Goal: Task Accomplishment & Management: Complete application form

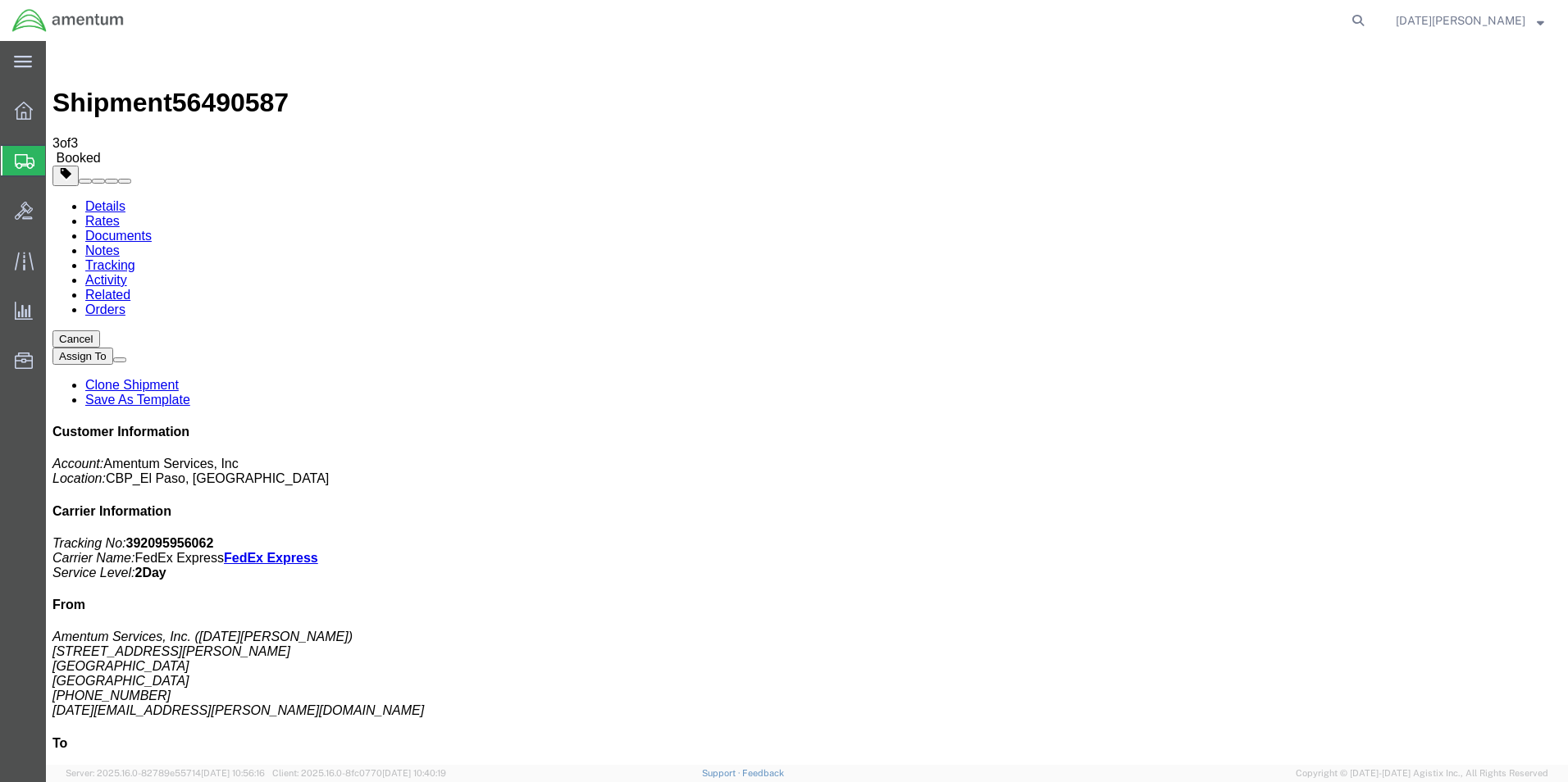
click at [0, 0] on span "Create from Template" at bounding box center [0, 0] width 0 height 0
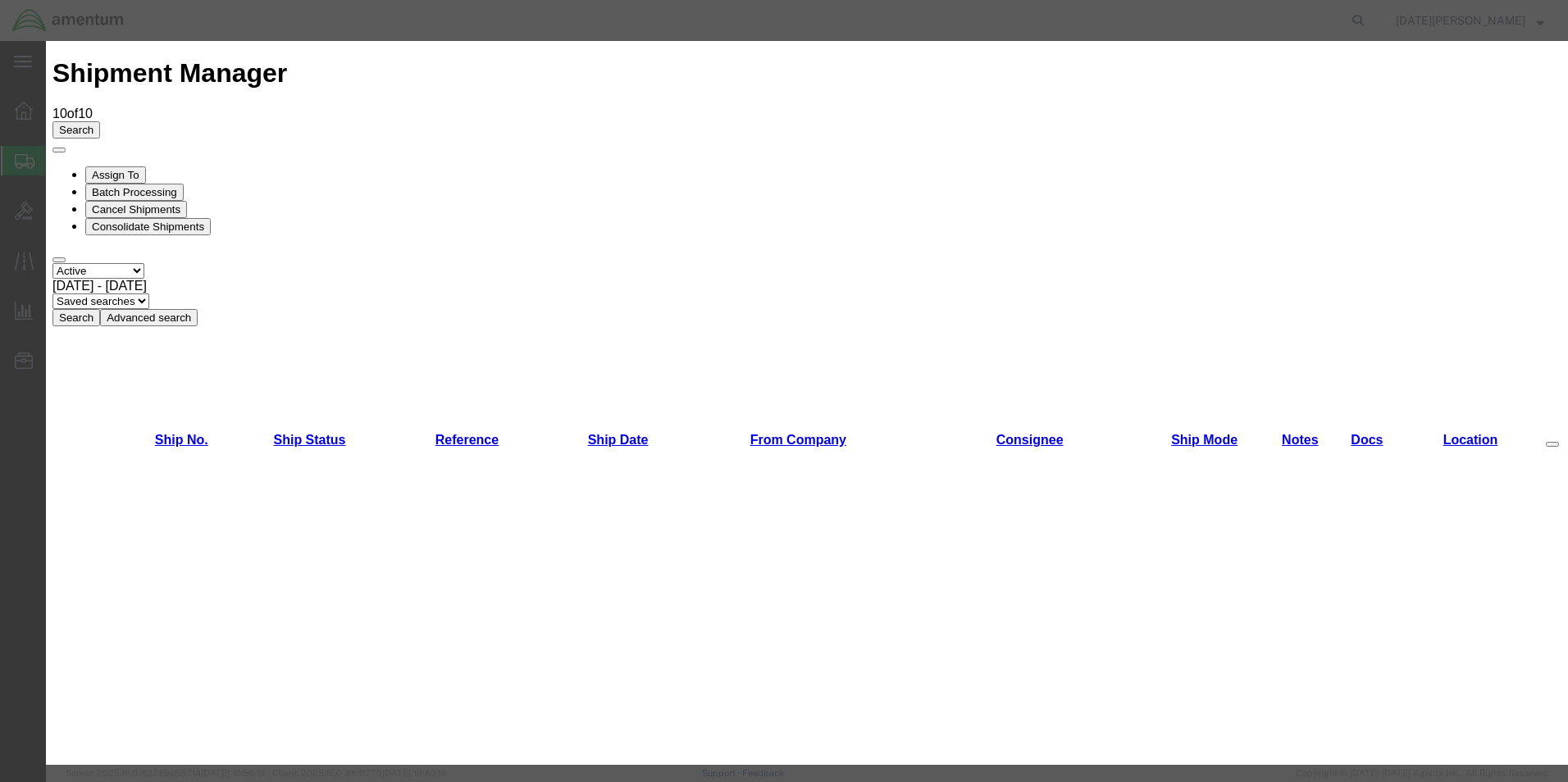
scroll to position [738, 0]
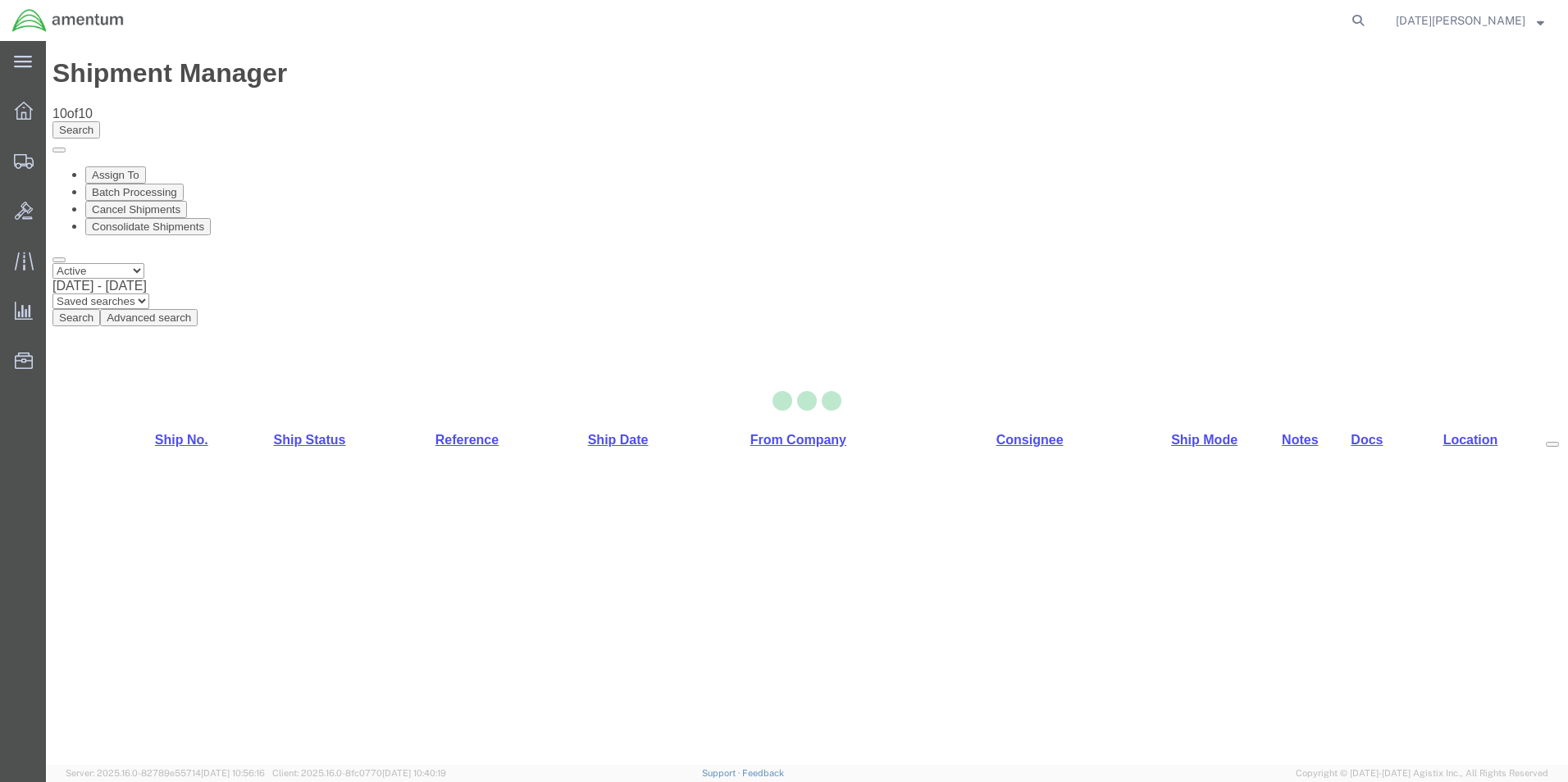
select select "49939"
select select "49947"
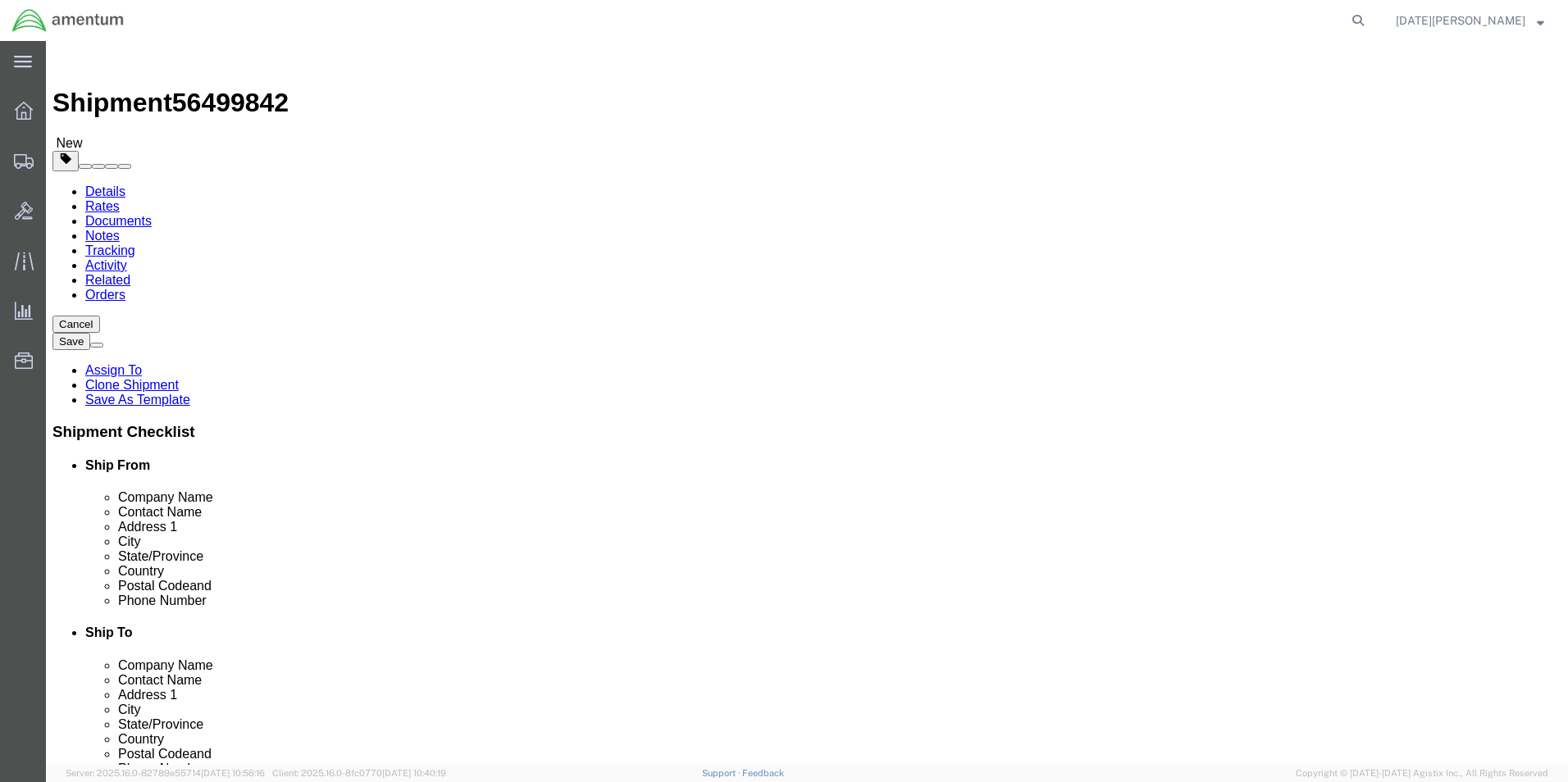
drag, startPoint x: 916, startPoint y: 341, endPoint x: 809, endPoint y: 371, distance: 111.1
click div "Location [GEOGRAPHIC_DATA], [GEOGRAPHIC_DATA] Field_SDC Select My Profile Locat…"
type input "Supply Department"
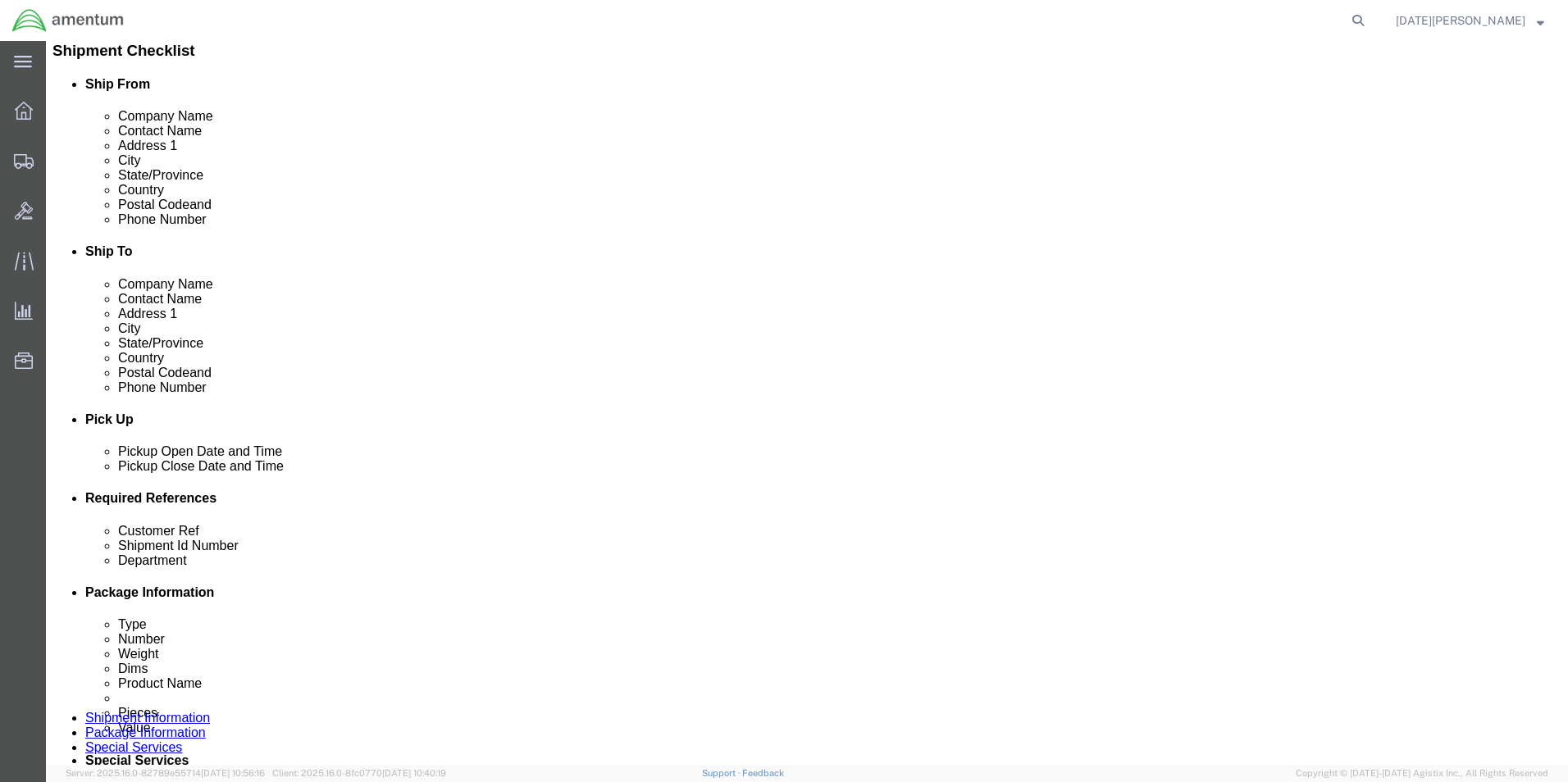
scroll to position [410, 0]
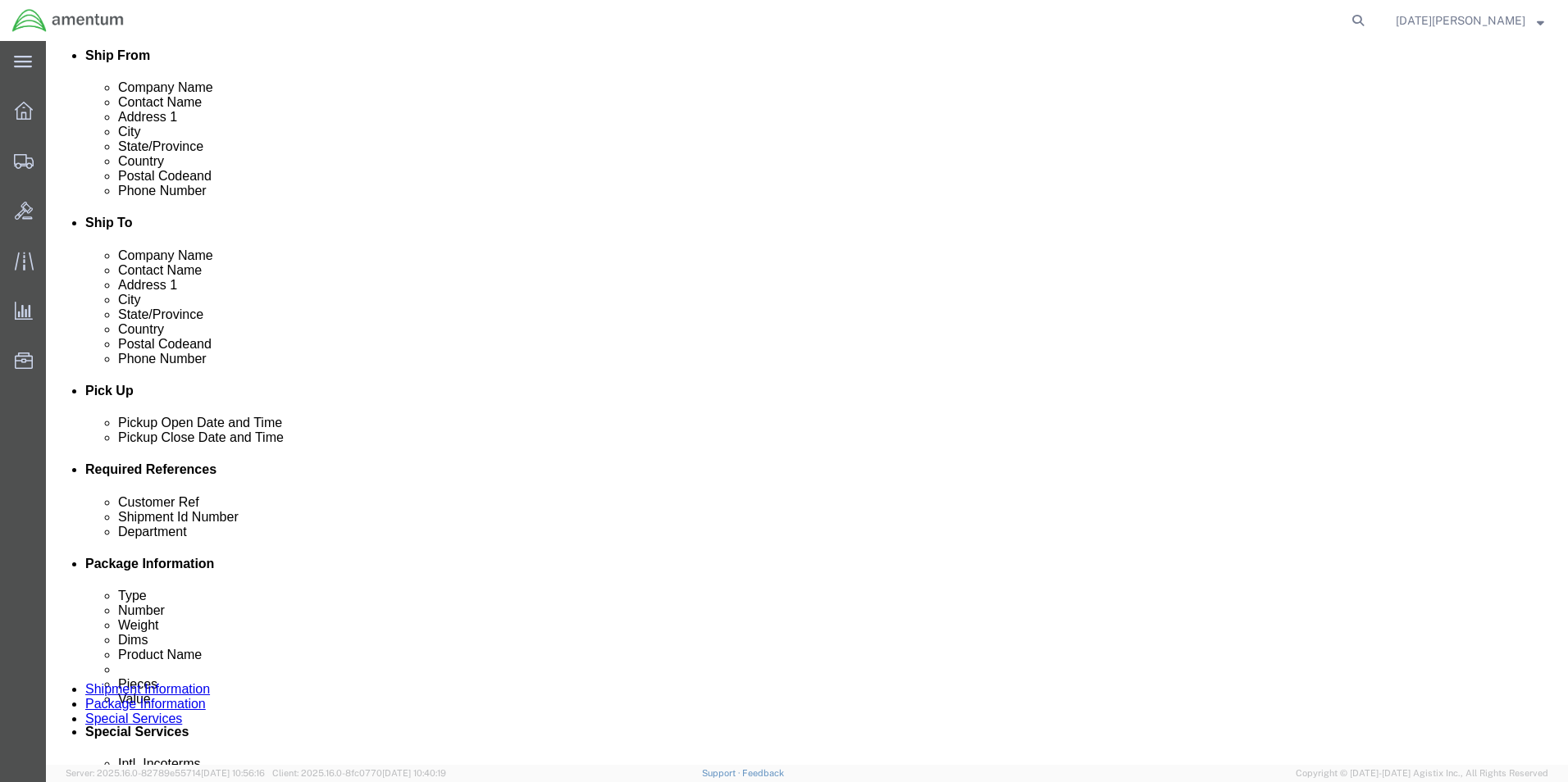
click input "text"
type input "USAGE# 324475"
click input "text"
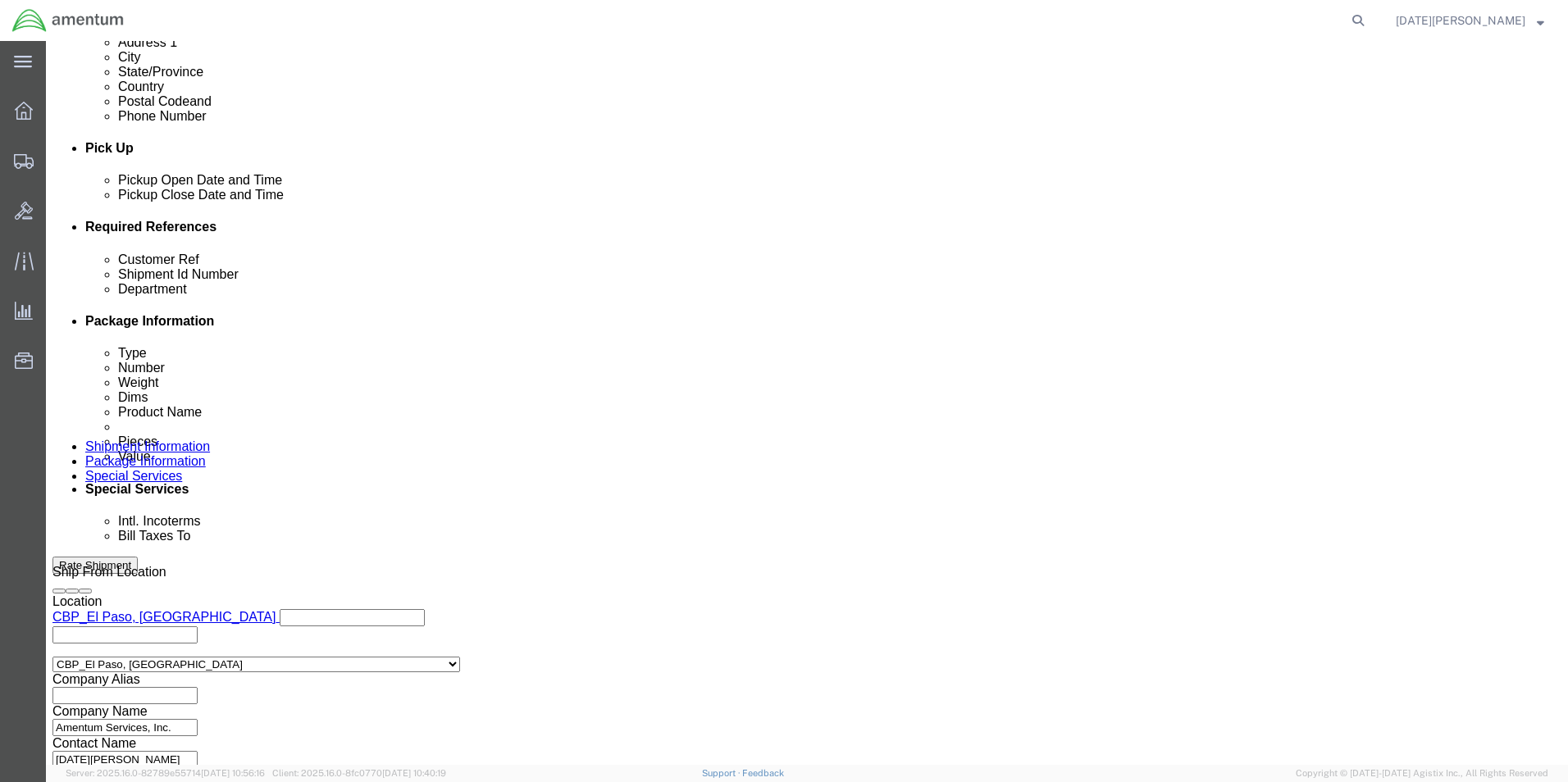
scroll to position [656, 0]
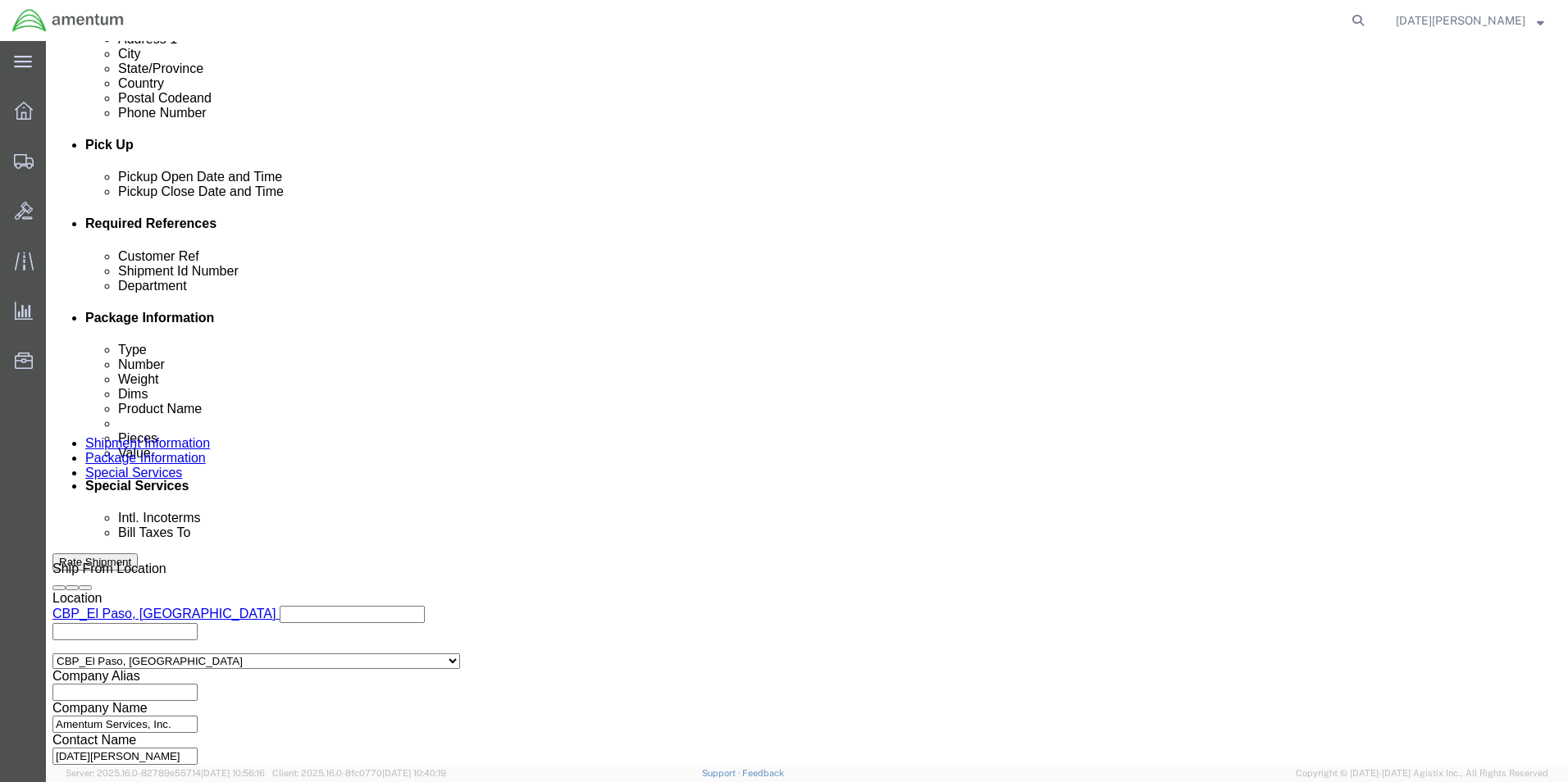
type input "CBP"
click button "Continue"
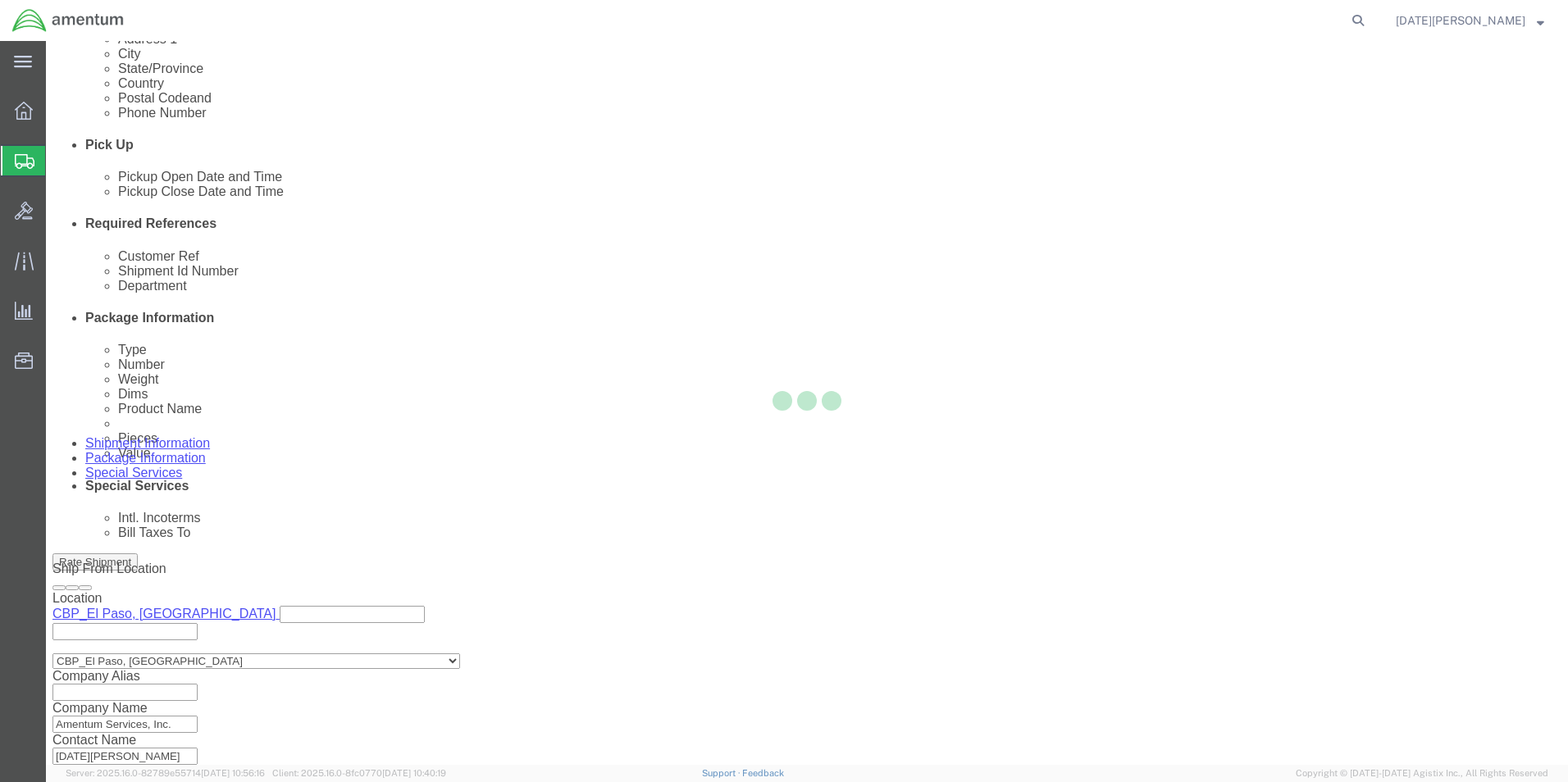
select select "YRPK"
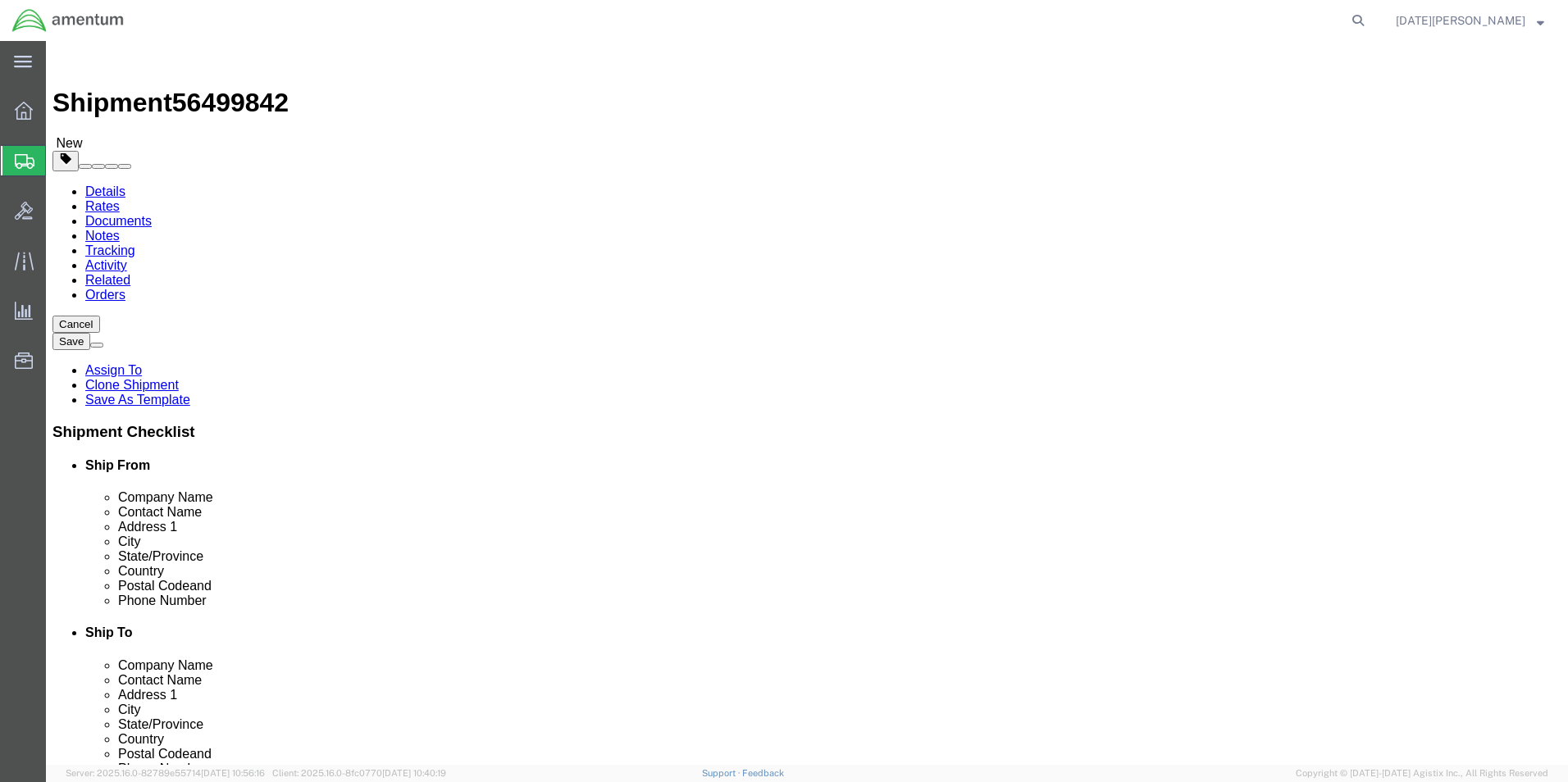
click input "text"
type input "14"
type input "12"
drag, startPoint x: 273, startPoint y: 377, endPoint x: 232, endPoint y: 395, distance: 44.8
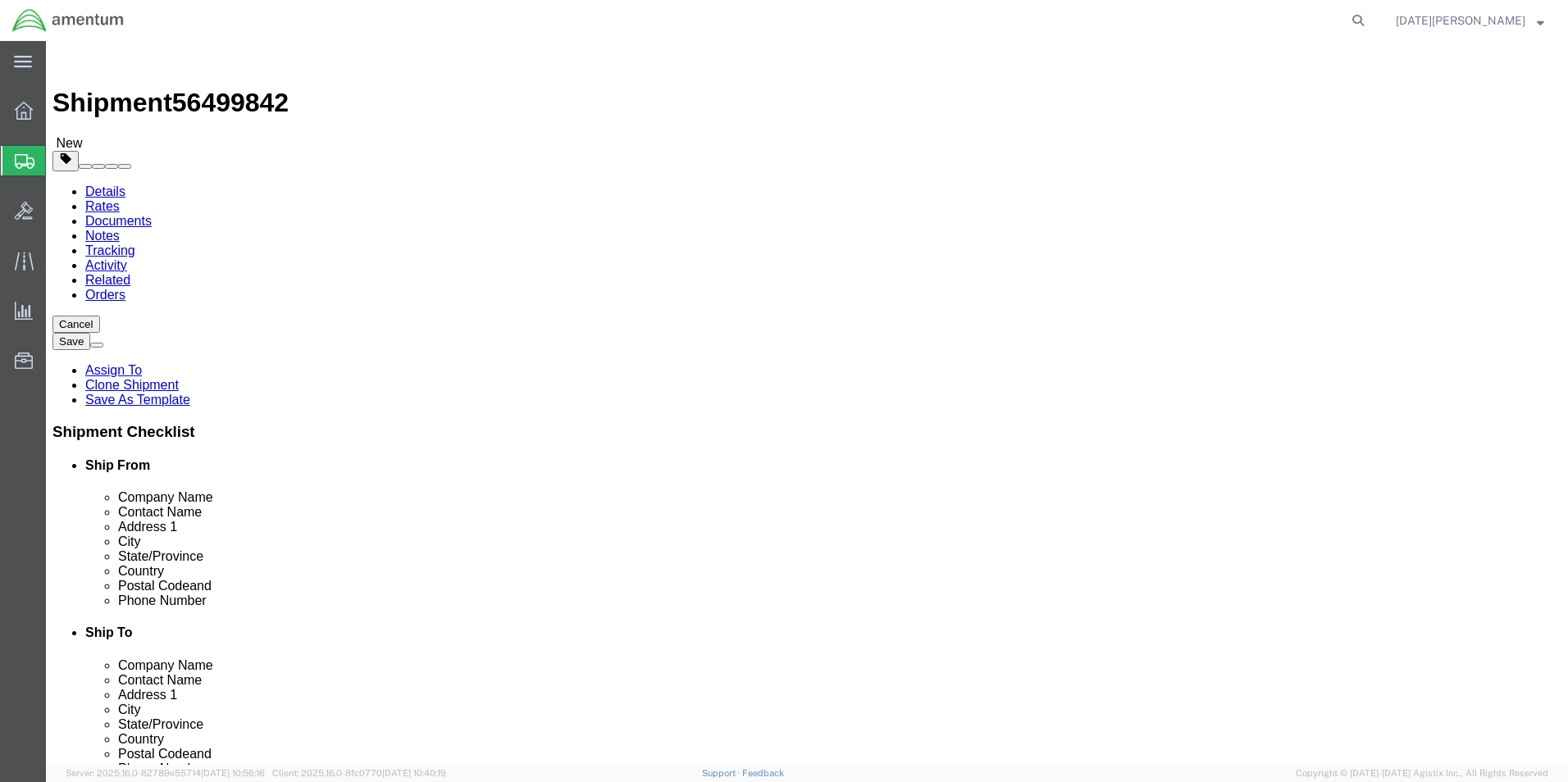
click div "Package Type Select Bale(s) Basket(s) Bolt(s) Bottle(s) Buckets Bulk Bundle(s) …"
type input "0"
click div "Package Content # 1 x Package Type Select Bale(s) Basket(s) Bolt(s) Bottle(s) B…"
click input "40.15"
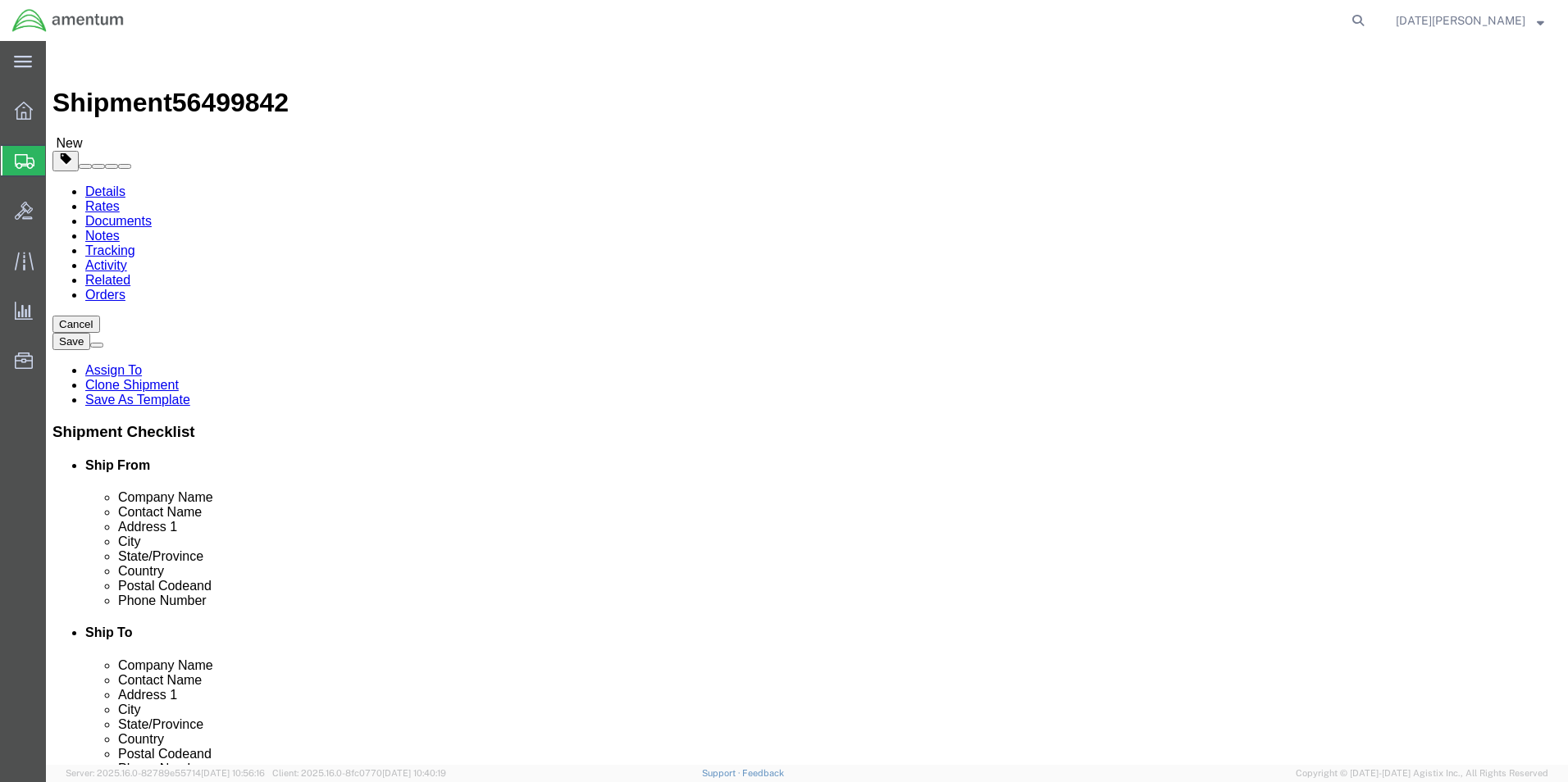
type input "45.15"
click span
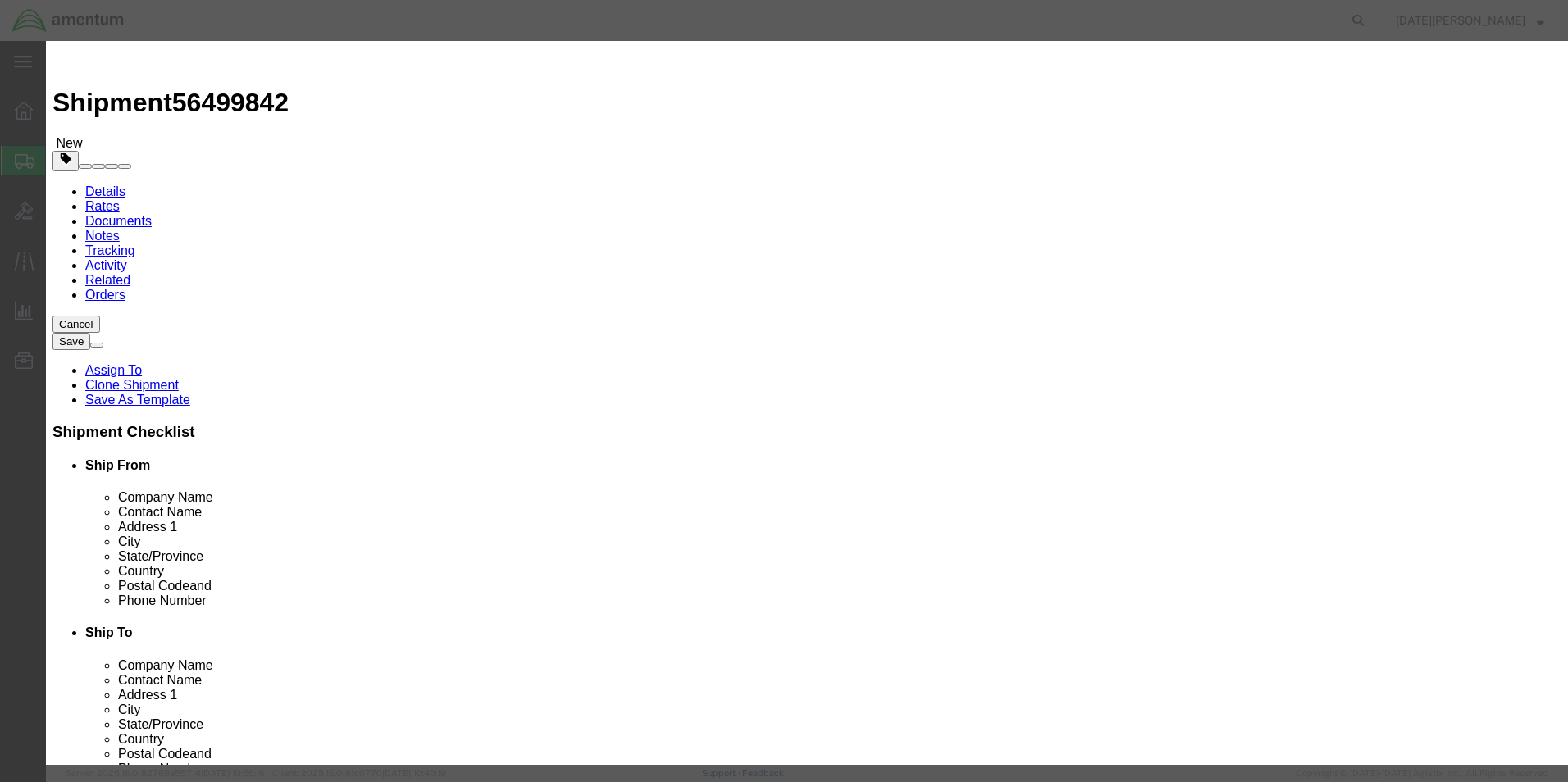
click input "text"
type input "[MEDICAL_DATA] Alcohol"
select select "US"
click input "0"
type input "6"
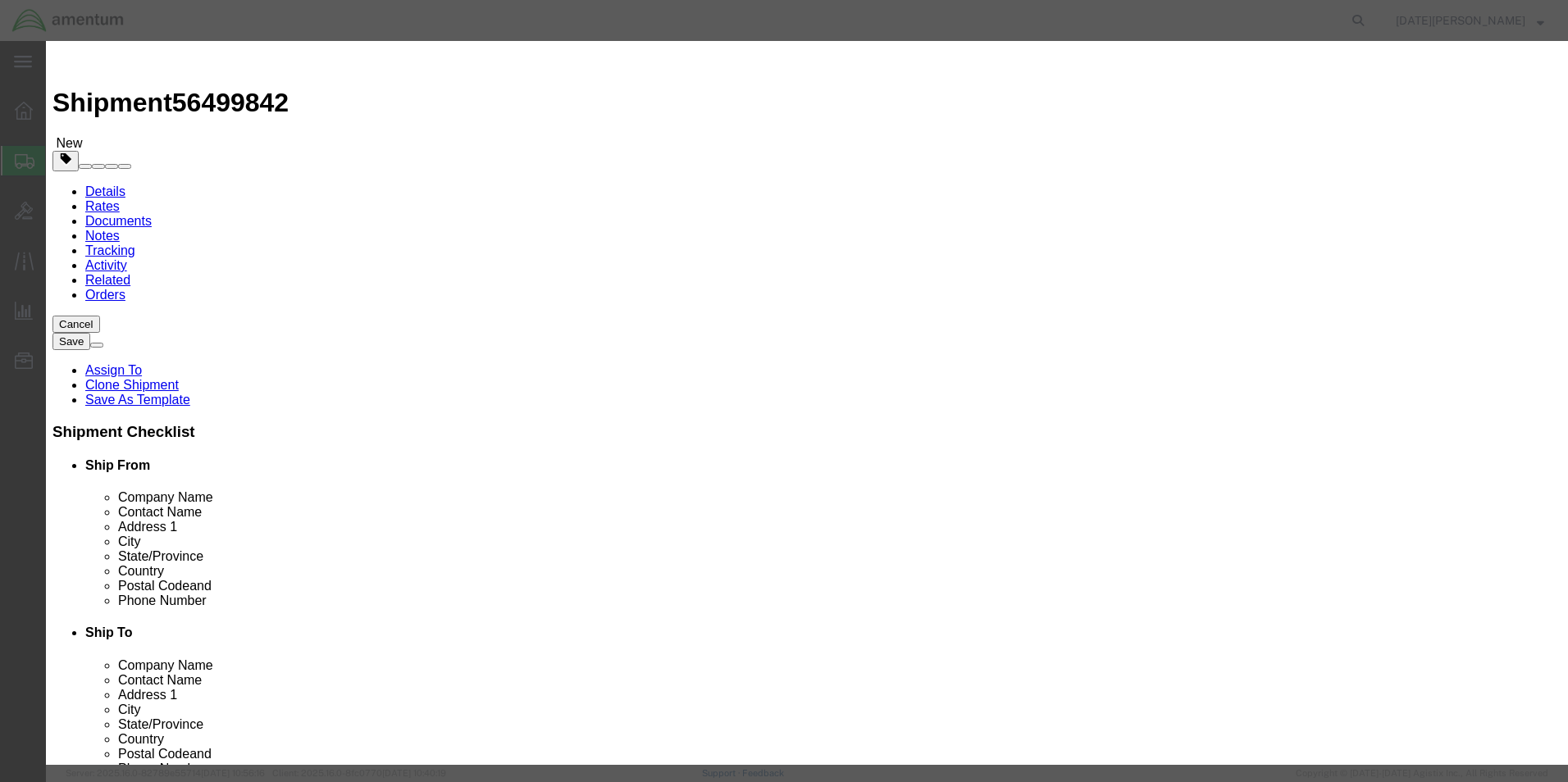
type input "300.00"
select select "USD"
click input "checkbox"
checkbox input "true"
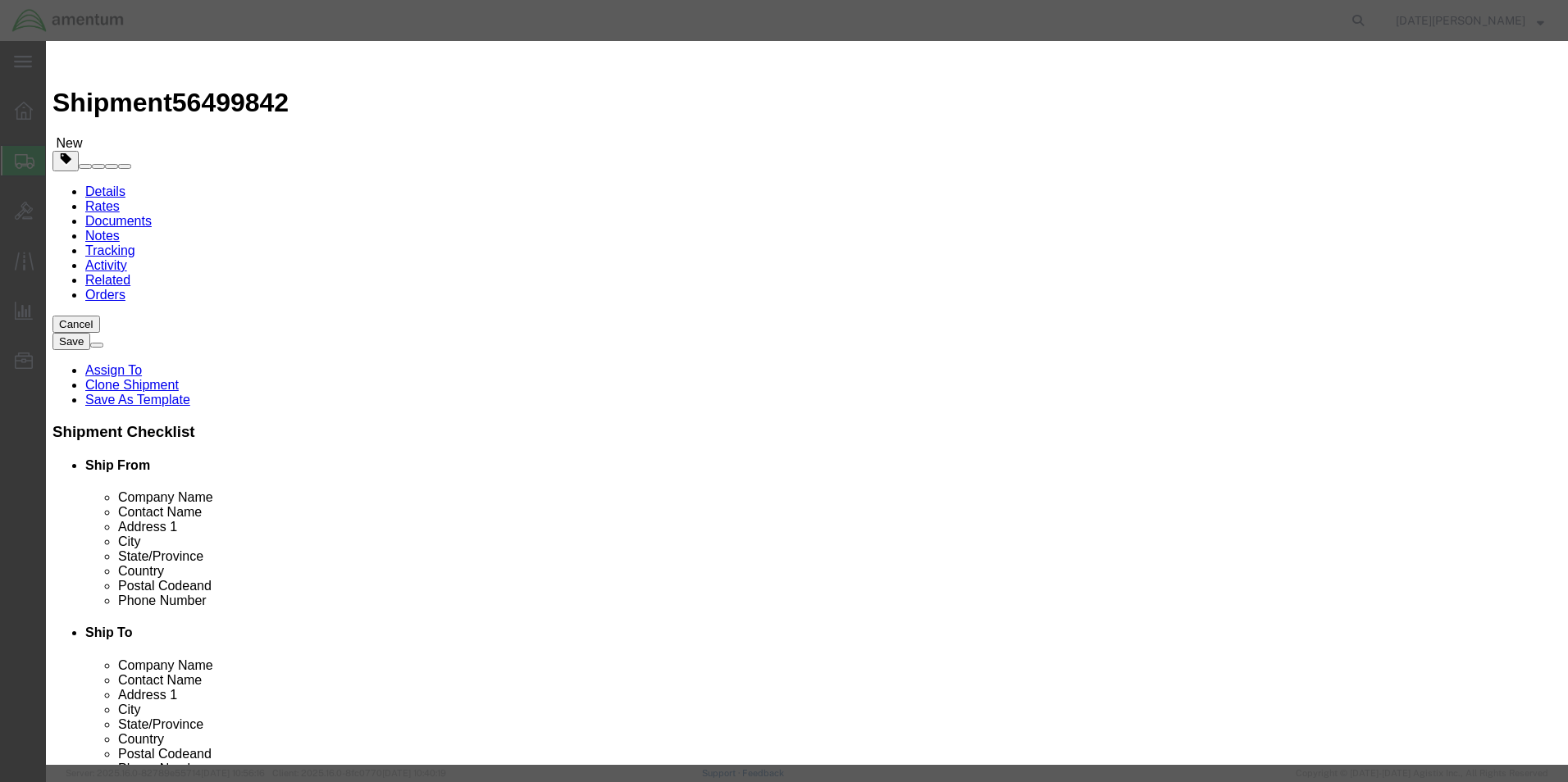
click input "text"
type input "[MEDICAL_DATA] Alcohol"
click input "text"
type input "1219"
click select "Select 1 Explosive 1.1 Explosive 1.2 Explosive 1.3 Explosive 1.4 Explosive 1.5 …"
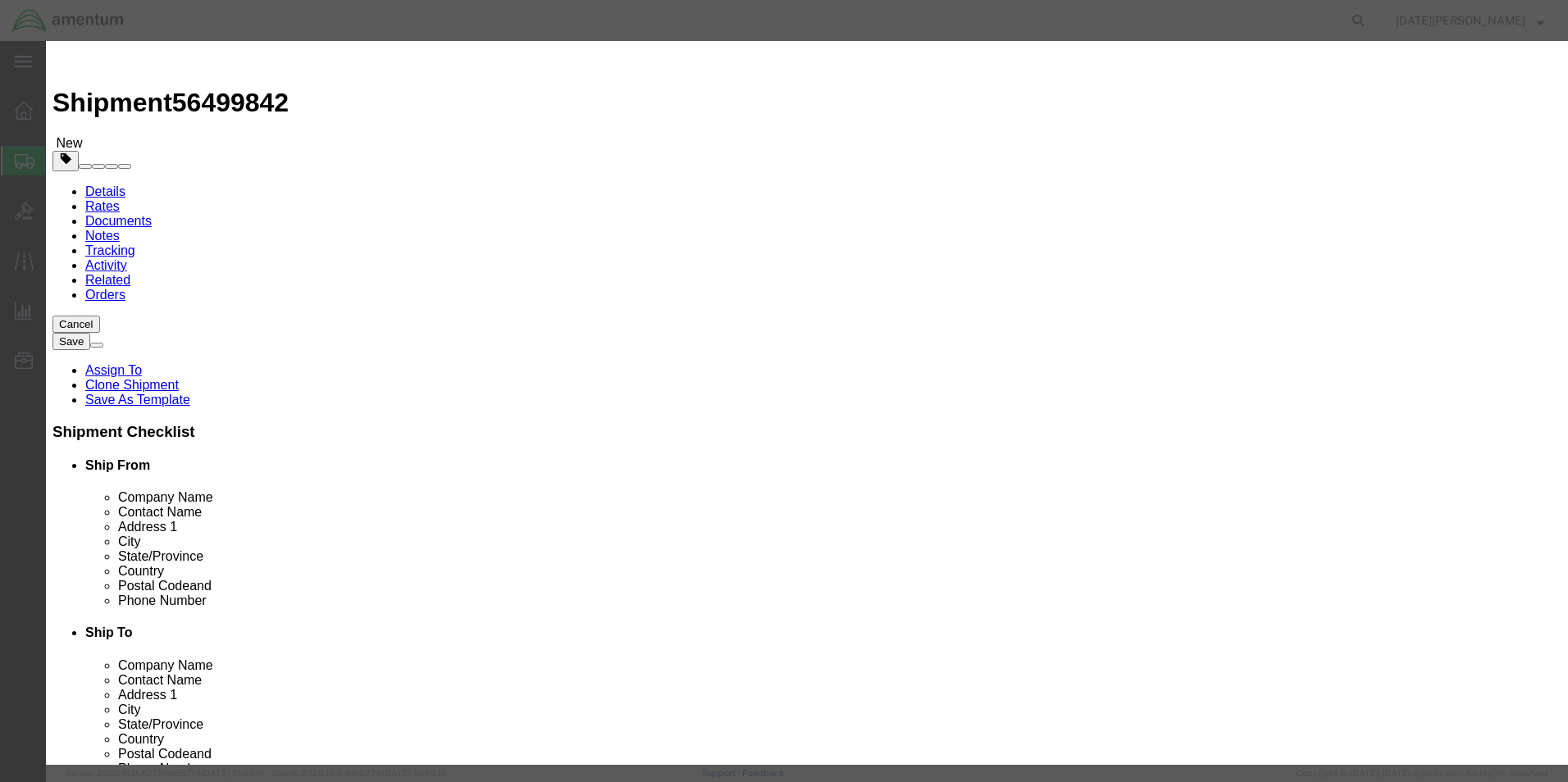
select select "3 Flammable Liquid"
click select "Select 1 Explosive 1.1 Explosive 1.2 Explosive 1.3 Explosive 1.4 Explosive 1.5 …"
click select "Select 1 - Drums 2 - Reserved 3 - Jerricans 4 - Boxes 5 - Bags 6 - Composite Pa…"
select select "BOXES"
click select "Select 1 - Drums 2 - Reserved 3 - Jerricans 4 - Boxes 5 - Bags 6 - Composite Pa…"
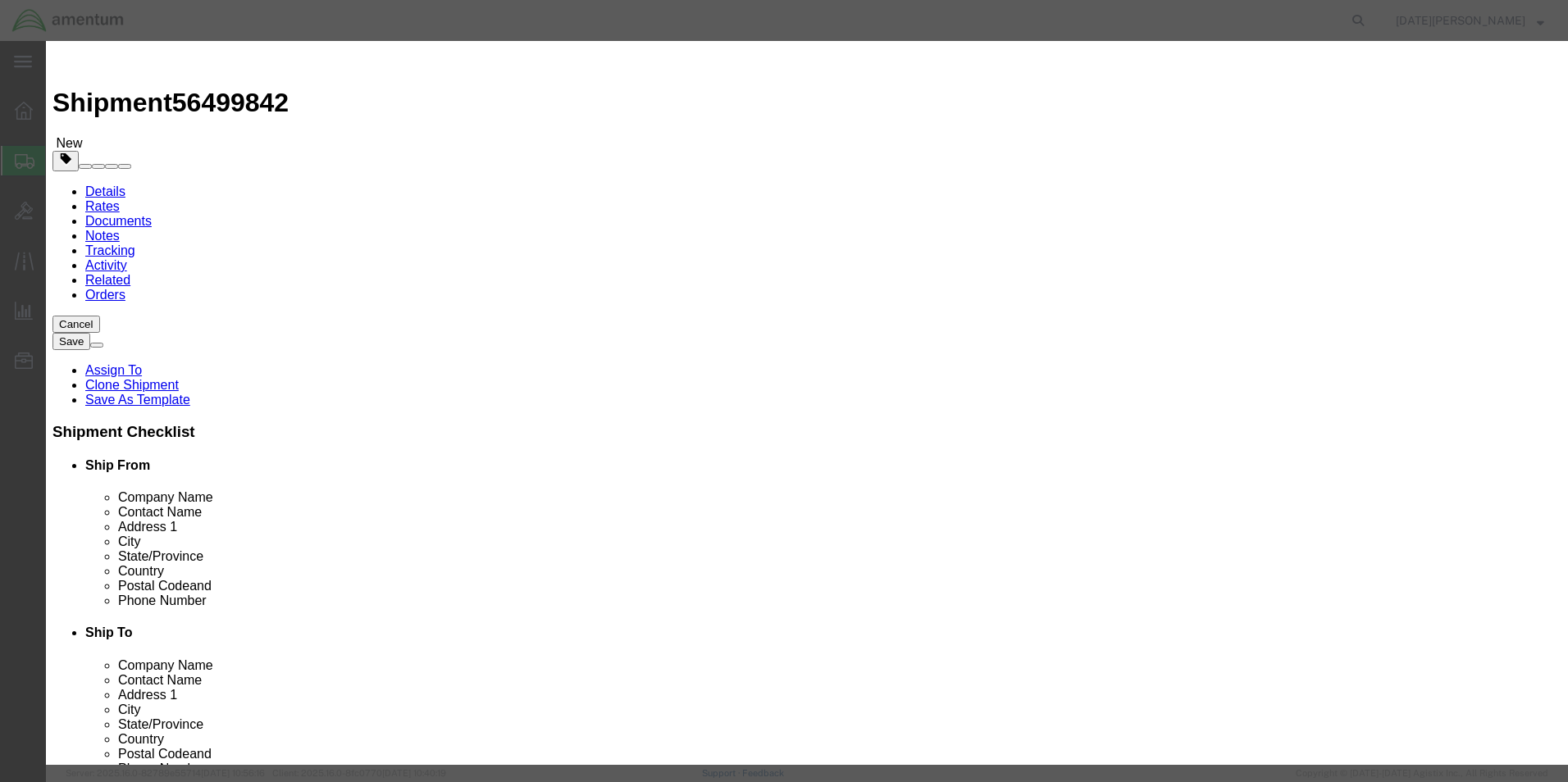
click select "Container Material A - Steel (all types and surface treatments) B - Aluminum C …"
select select "FIBERBOARD"
click select "Container Material A - Steel (all types and surface treatments) B - Aluminum C …"
click input "text"
type input "Chemtrec"
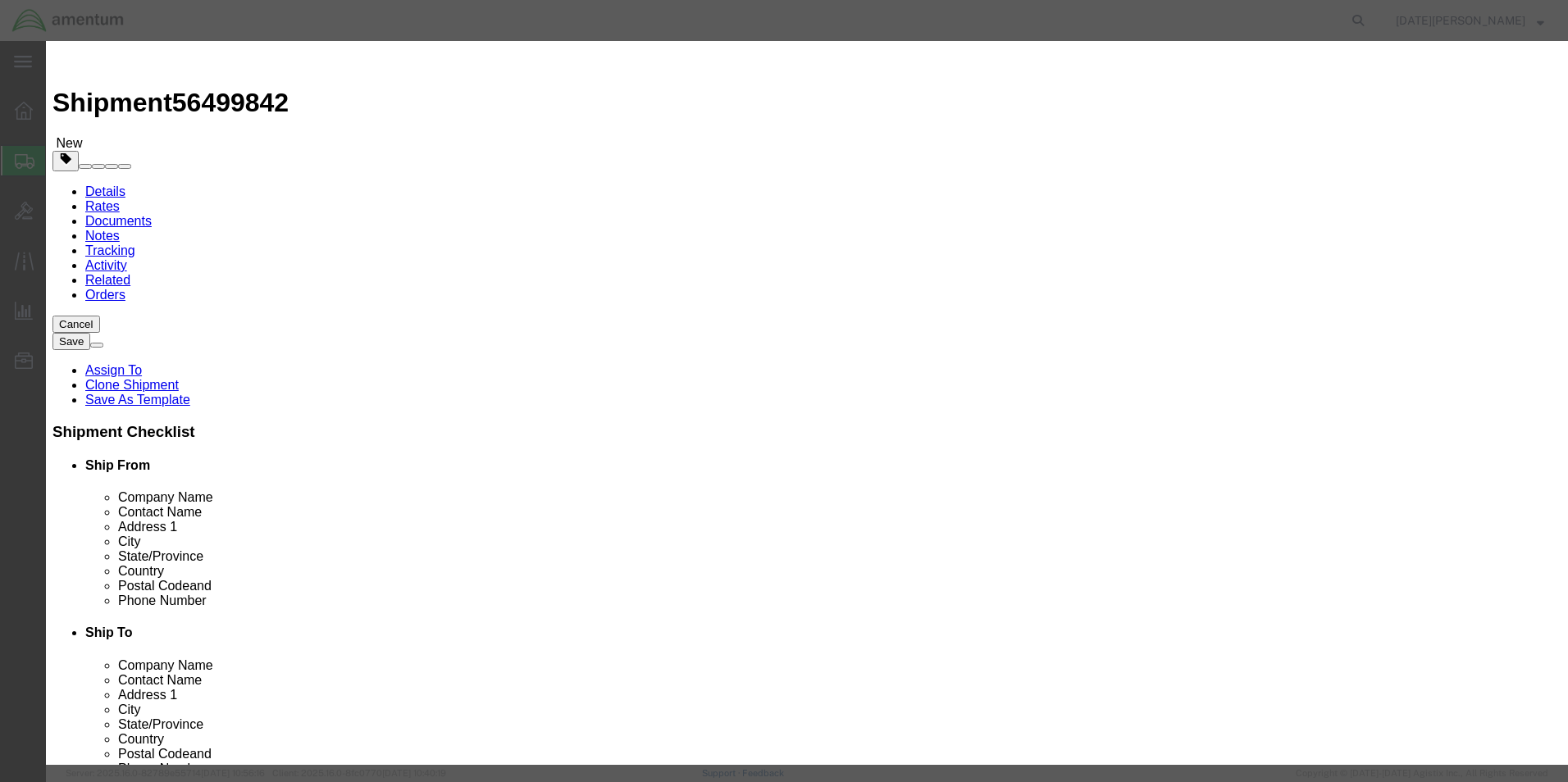
type input "CCN 216832"
type input "7035273887"
click input "checkbox"
click label
click input "checkbox"
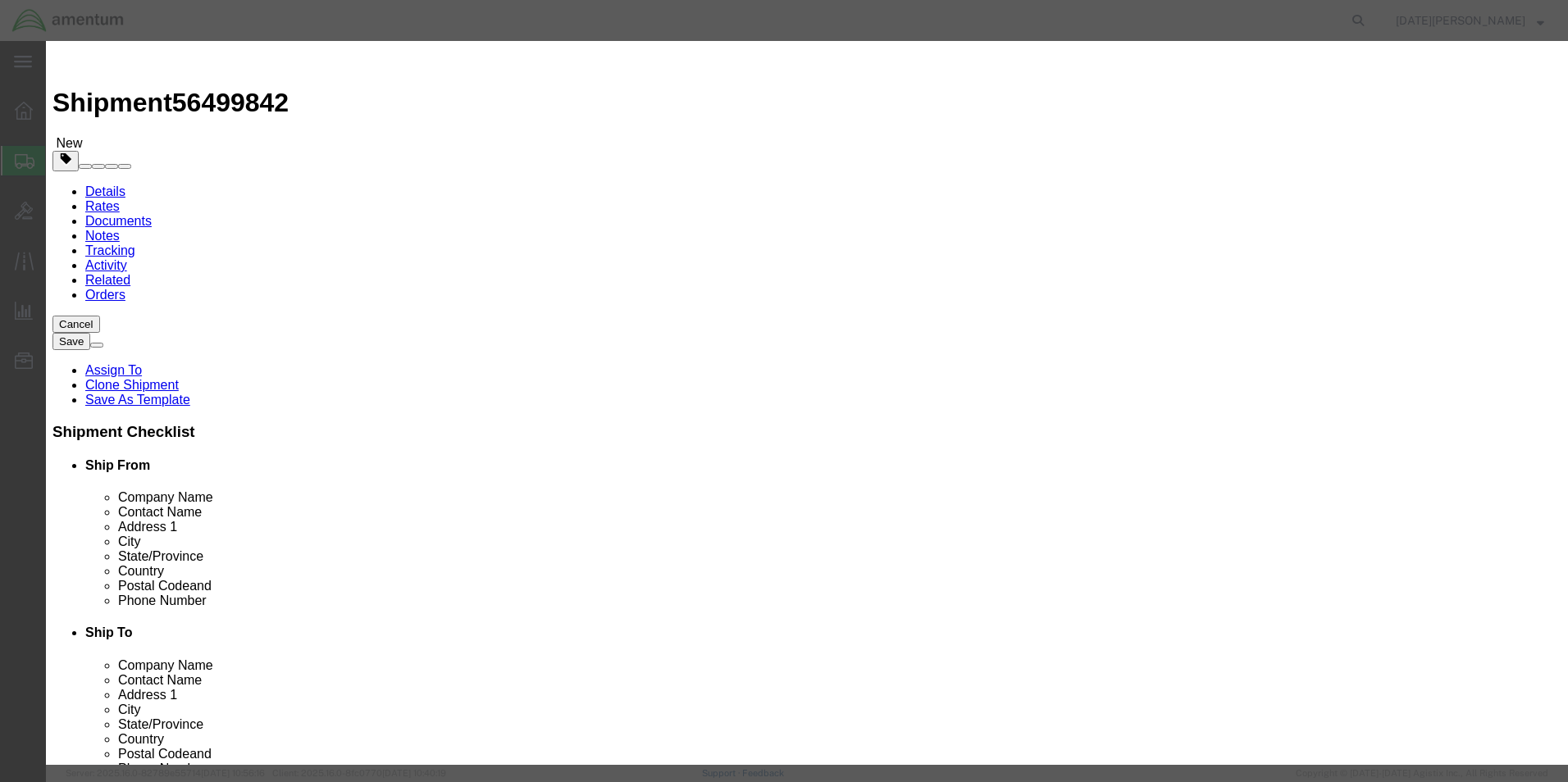
click input "checkbox"
checkbox input "true"
click button "Save & Close"
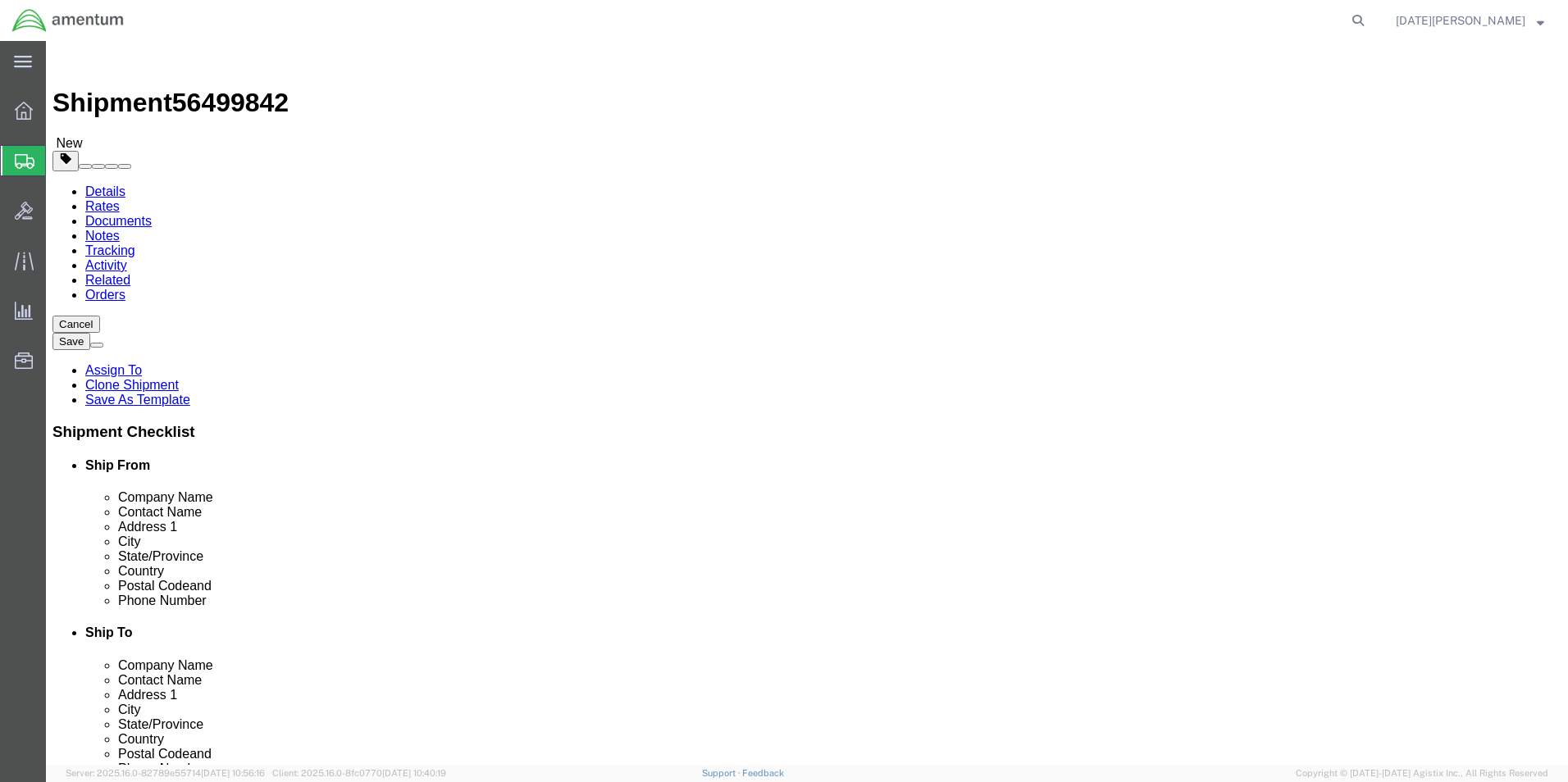
click button "Rate Shipment"
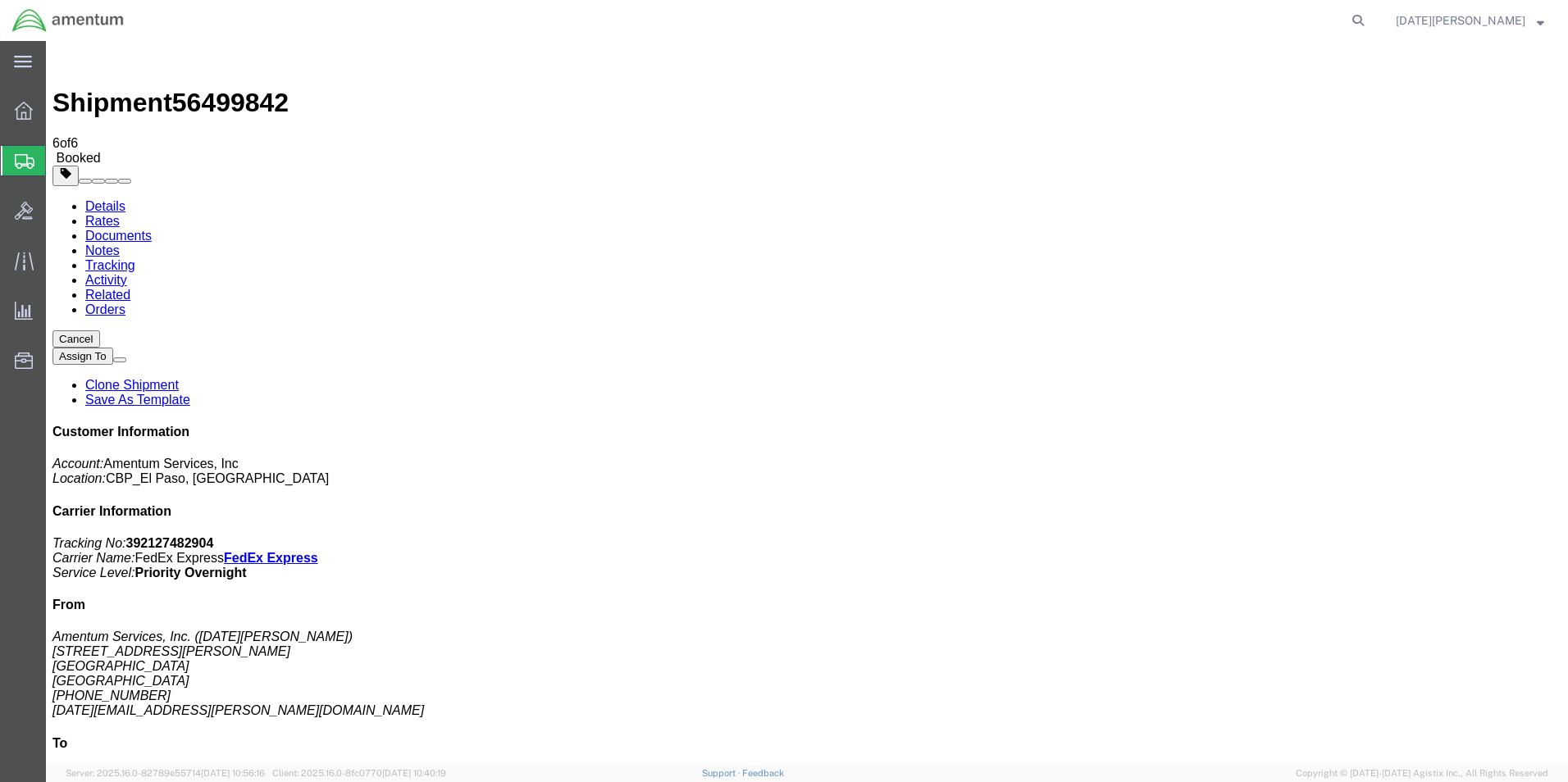
drag, startPoint x: 1269, startPoint y: 497, endPoint x: 1367, endPoint y: 498, distance: 98.0
drag, startPoint x: 1367, startPoint y: 498, endPoint x: 1310, endPoint y: 498, distance: 57.0
copy address "[STREET_ADDRESS]"
drag, startPoint x: 1340, startPoint y: 542, endPoint x: 1268, endPoint y: 553, distance: 72.8
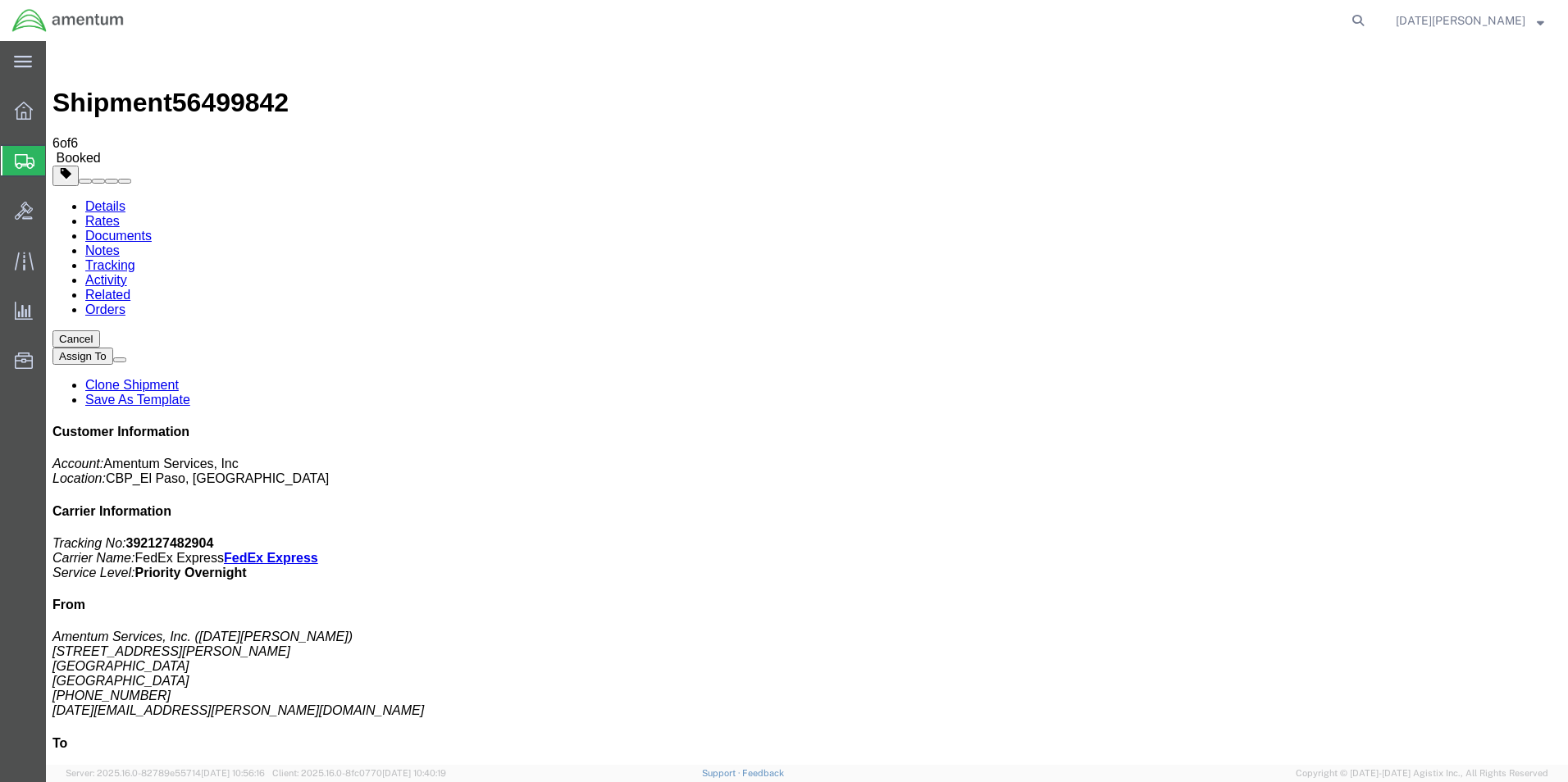
click at [1268, 553] on div "Customer Information Account: Amentum Services, Inc Location: [GEOGRAPHIC_DATA]…" at bounding box center [806, 709] width 1509 height 570
copy address "[PHONE_NUMBER]"
drag, startPoint x: 1415, startPoint y: 249, endPoint x: 1342, endPoint y: 261, distance: 74.0
click at [1342, 536] on p "Tracking No: 392127482904 Carrier Name: FedEx Express FedEx Express Service Lev…" at bounding box center [806, 558] width 1509 height 44
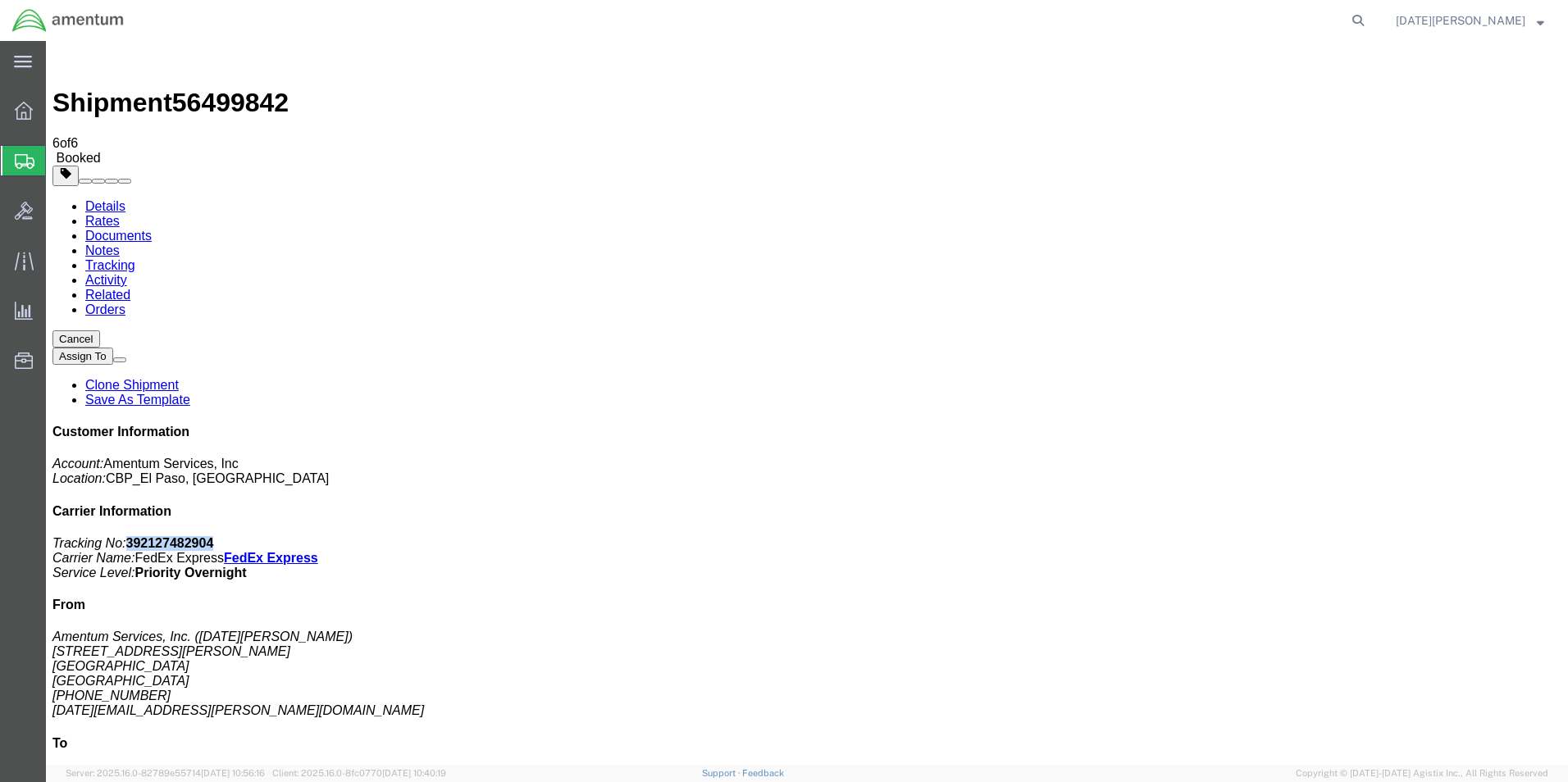
drag, startPoint x: 1414, startPoint y: 253, endPoint x: 1337, endPoint y: 260, distance: 77.3
click at [1337, 536] on p "Tracking No: 392127482904 Carrier Name: FedEx Express FedEx Express Service Lev…" at bounding box center [806, 558] width 1509 height 44
copy b "392127482904"
